Goal: Find specific page/section: Find specific page/section

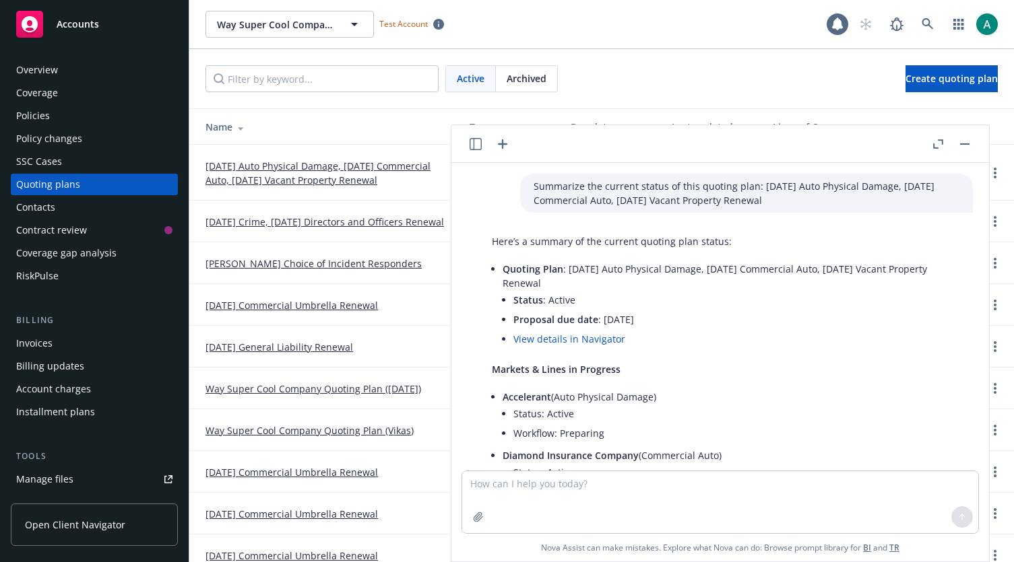
scroll to position [532, 0]
